Goal: Find contact information: Find contact information

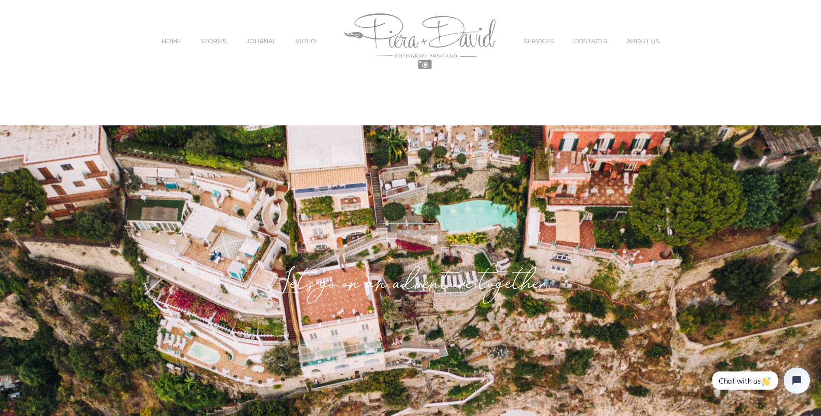
click at [485, 265] on div "Let's go on an adventure together" at bounding box center [410, 293] width 536 height 176
click at [539, 42] on span "SERVICES" at bounding box center [539, 41] width 30 height 6
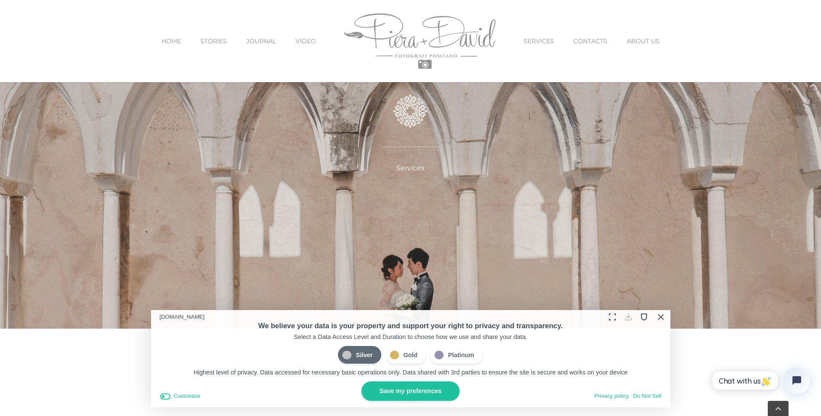
scroll to position [260, 0]
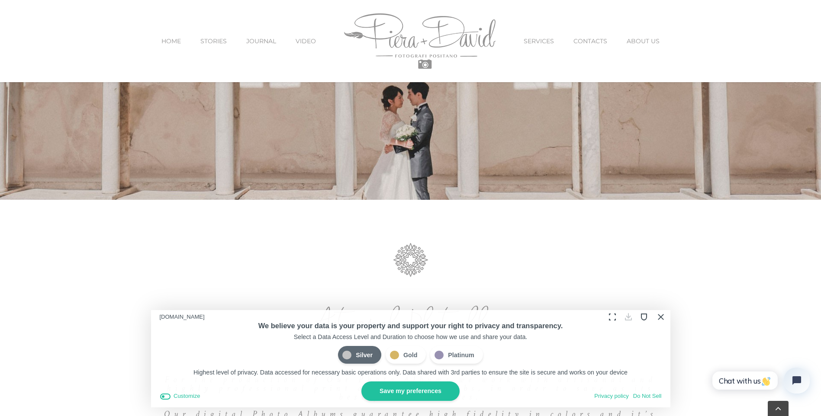
click at [665, 319] on button "Close Cookie Compliance" at bounding box center [660, 316] width 13 height 13
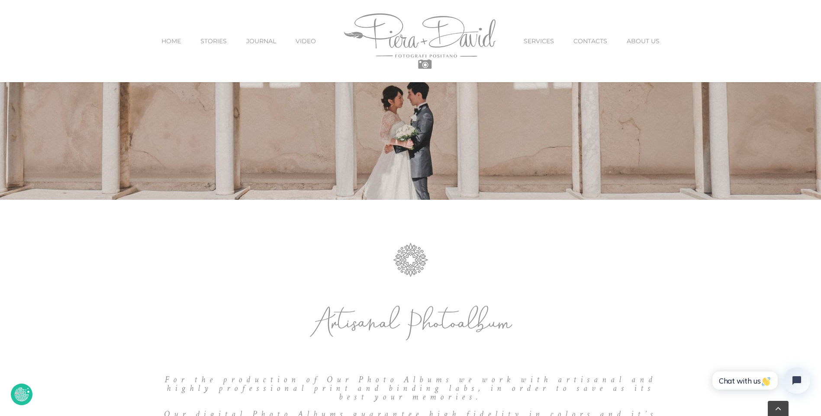
click at [589, 31] on link "CONTACTS" at bounding box center [591, 41] width 34 height 36
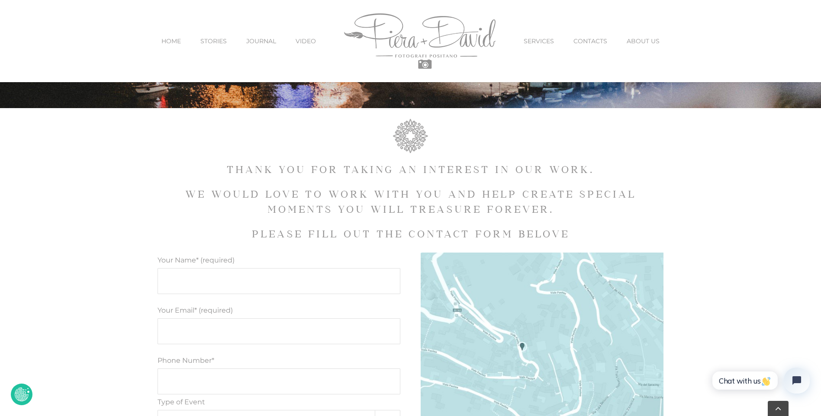
scroll to position [220, 0]
